Goal: Transaction & Acquisition: Purchase product/service

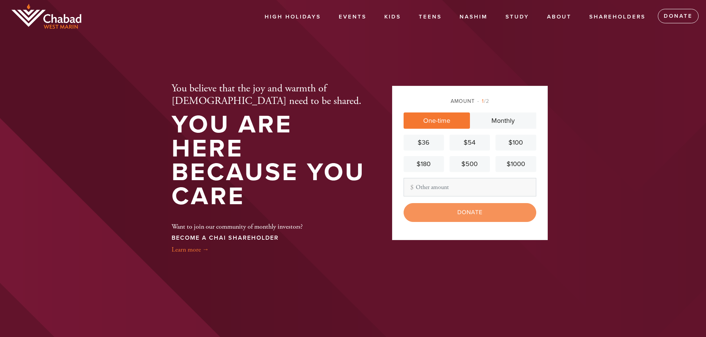
click at [446, 121] on link "One-time" at bounding box center [436, 121] width 66 height 16
click at [421, 186] on input "Other Amount" at bounding box center [469, 187] width 133 height 19
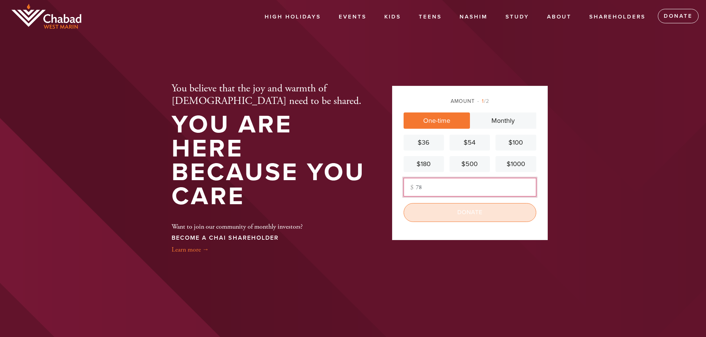
type input "78"
click at [468, 213] on input "Donate" at bounding box center [469, 212] width 133 height 19
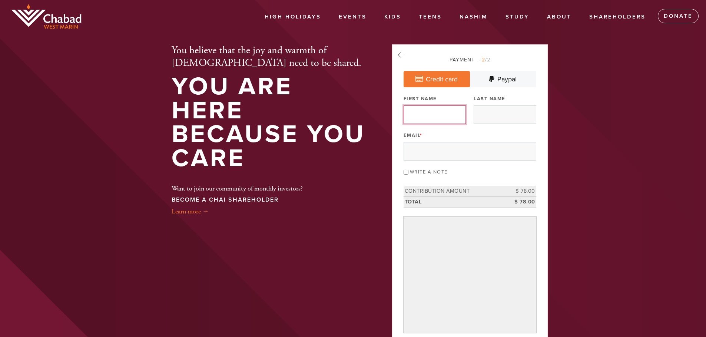
click at [424, 121] on input "First Name" at bounding box center [434, 115] width 62 height 19
type input "[PERSON_NAME]"
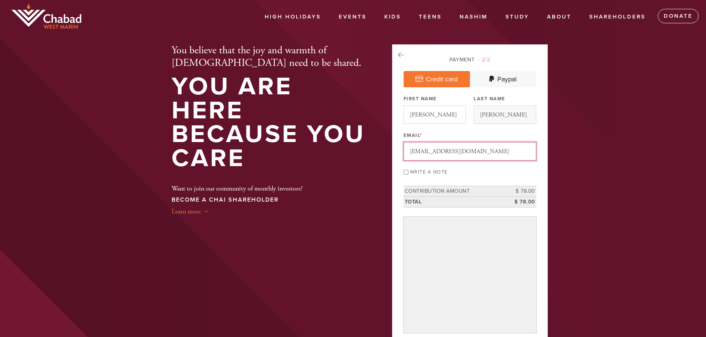
type input "[EMAIL_ADDRESS][DOMAIN_NAME]"
